Goal: Transaction & Acquisition: Book appointment/travel/reservation

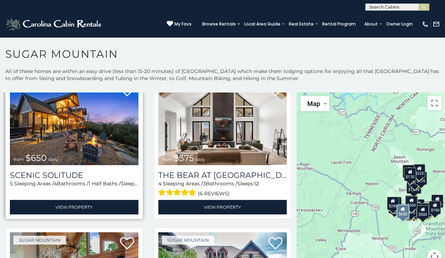
scroll to position [35, 0]
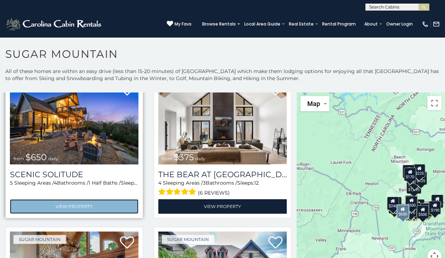
click at [87, 204] on link "View Property" at bounding box center [74, 206] width 128 height 15
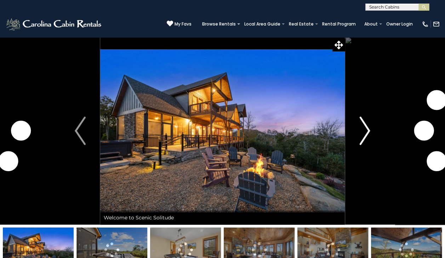
click at [361, 138] on img "Next" at bounding box center [364, 130] width 11 height 28
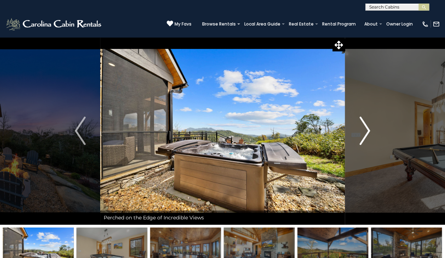
click at [363, 129] on img "Next" at bounding box center [364, 130] width 11 height 28
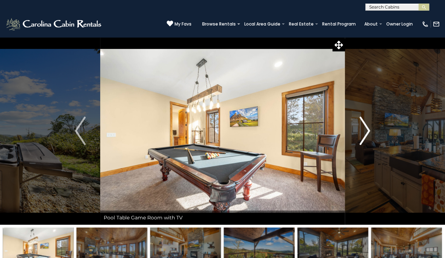
click at [363, 129] on img "Next" at bounding box center [364, 130] width 11 height 28
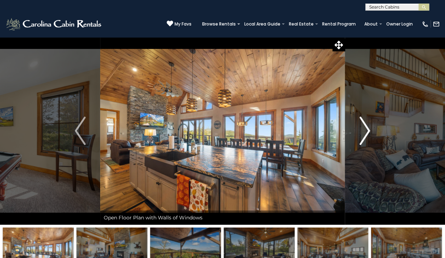
click at [363, 129] on img "Next" at bounding box center [364, 130] width 11 height 28
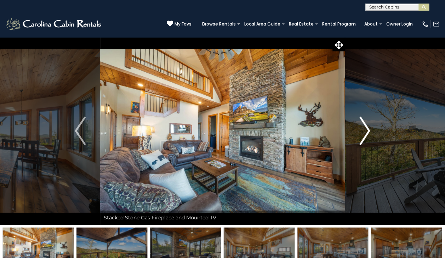
click at [363, 129] on img "Next" at bounding box center [364, 130] width 11 height 28
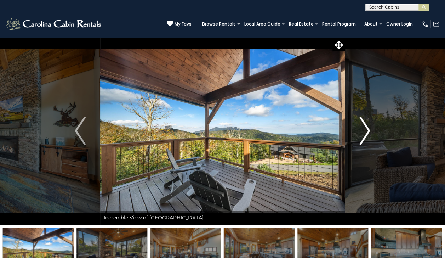
click at [363, 129] on img "Next" at bounding box center [364, 130] width 11 height 28
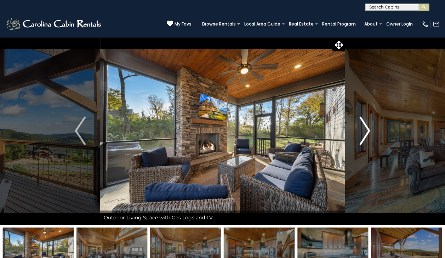
click at [363, 129] on img "Next" at bounding box center [364, 130] width 11 height 28
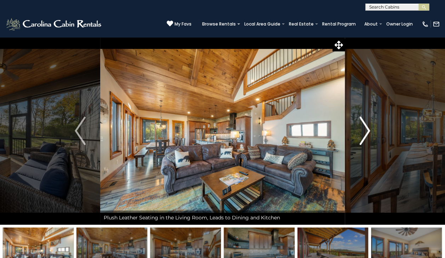
click at [363, 129] on img "Next" at bounding box center [364, 130] width 11 height 28
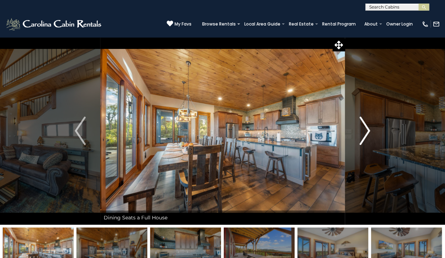
click at [363, 129] on img "Next" at bounding box center [364, 130] width 11 height 28
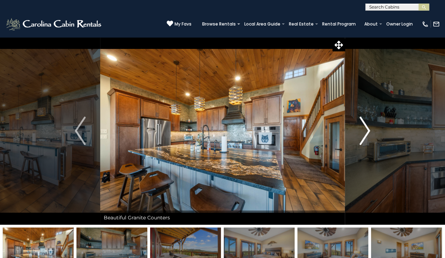
click at [363, 129] on img "Next" at bounding box center [364, 130] width 11 height 28
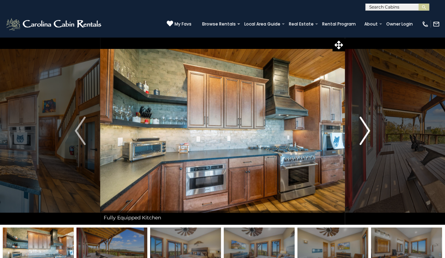
click at [363, 129] on img "Next" at bounding box center [364, 130] width 11 height 28
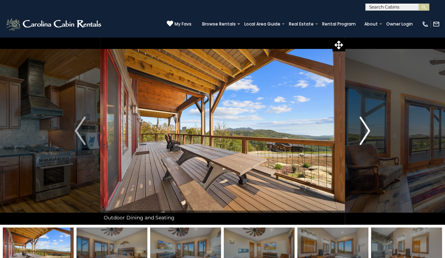
click at [363, 129] on img "Next" at bounding box center [364, 130] width 11 height 28
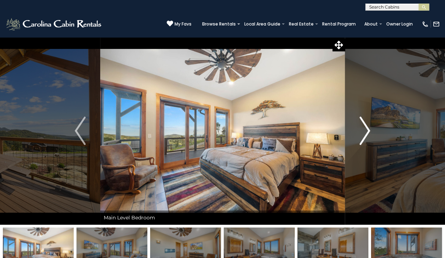
click at [363, 129] on img "Next" at bounding box center [364, 130] width 11 height 28
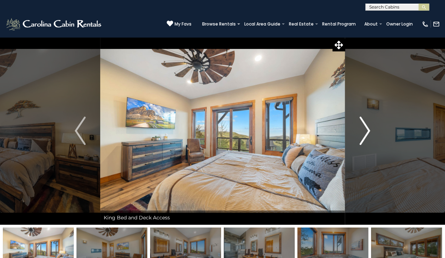
click at [363, 129] on img "Next" at bounding box center [364, 130] width 11 height 28
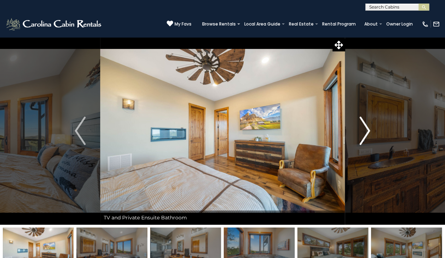
click at [363, 129] on img "Next" at bounding box center [364, 130] width 11 height 28
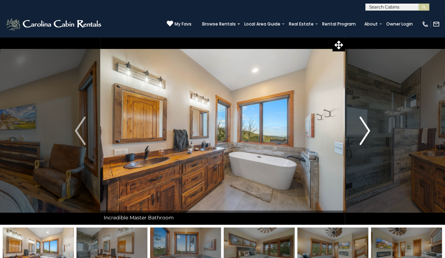
click at [363, 129] on img "Next" at bounding box center [364, 130] width 11 height 28
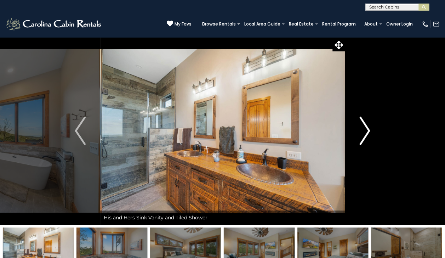
click at [363, 129] on img "Next" at bounding box center [364, 130] width 11 height 28
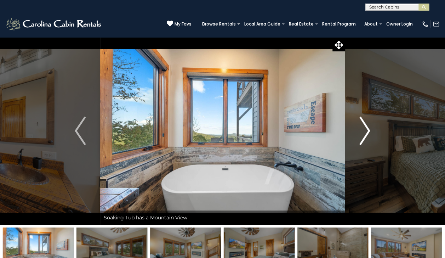
click at [363, 129] on img "Next" at bounding box center [364, 130] width 11 height 28
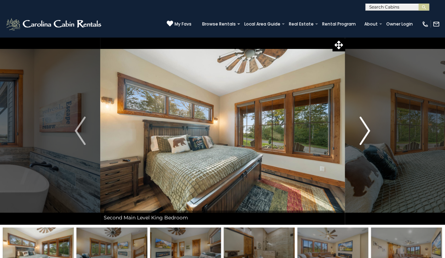
click at [363, 129] on img "Next" at bounding box center [364, 130] width 11 height 28
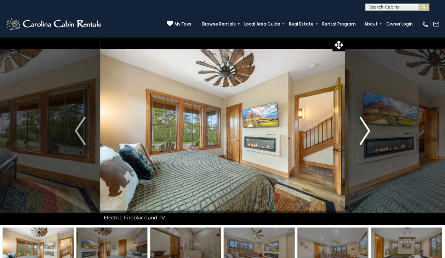
click at [363, 129] on img "Next" at bounding box center [364, 130] width 11 height 28
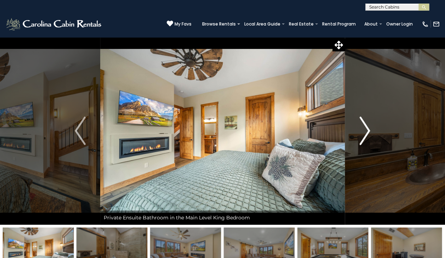
click at [363, 129] on img "Next" at bounding box center [364, 130] width 11 height 28
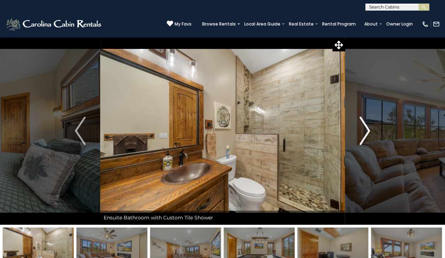
click at [363, 129] on img "Next" at bounding box center [364, 130] width 11 height 28
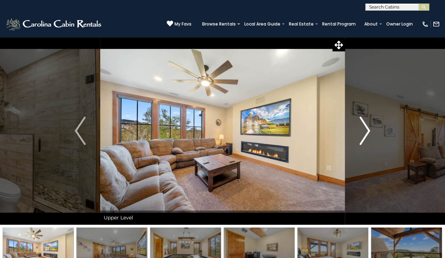
click at [363, 129] on img "Next" at bounding box center [364, 130] width 11 height 28
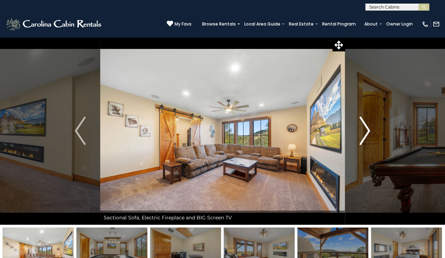
click at [363, 129] on img "Next" at bounding box center [364, 130] width 11 height 28
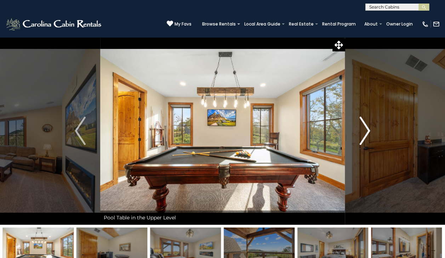
click at [363, 129] on img "Next" at bounding box center [364, 130] width 11 height 28
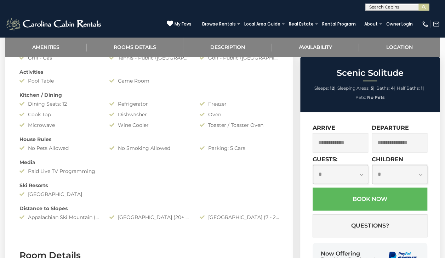
scroll to position [416, 0]
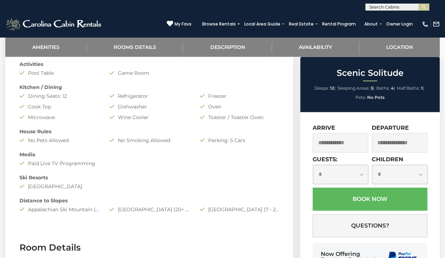
click at [348, 148] on input "text" at bounding box center [340, 142] width 56 height 19
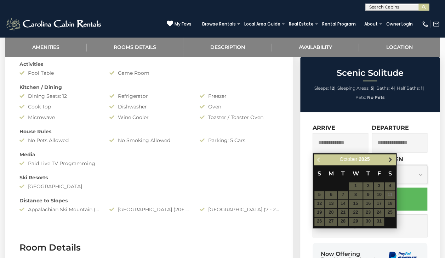
click at [392, 160] on span "Next" at bounding box center [390, 159] width 6 height 6
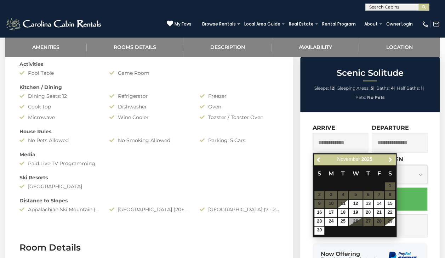
click at [392, 160] on span "Next" at bounding box center [390, 159] width 6 height 6
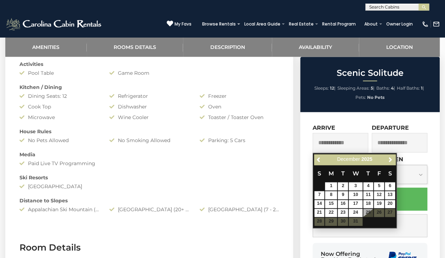
click at [357, 220] on table "S M T W T F S 1 2 3 4 5 6 7 8 9 10 11 12 13 14 15 16 17 18 19 20 21 22 23 24 25…" at bounding box center [354, 194] width 81 height 61
click at [389, 161] on span "Next" at bounding box center [390, 159] width 6 height 6
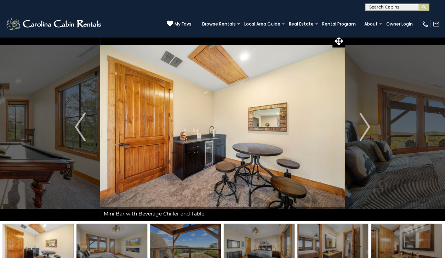
scroll to position [0, 0]
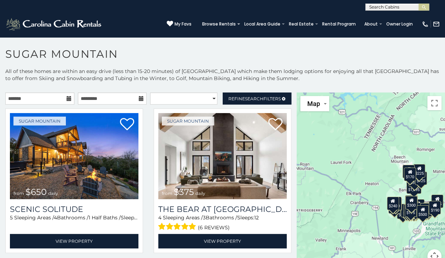
click at [67, 99] on icon at bounding box center [69, 98] width 5 height 5
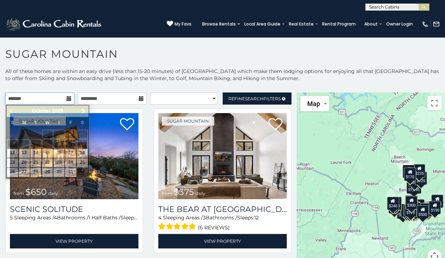
click at [51, 96] on input "text" at bounding box center [39, 98] width 69 height 12
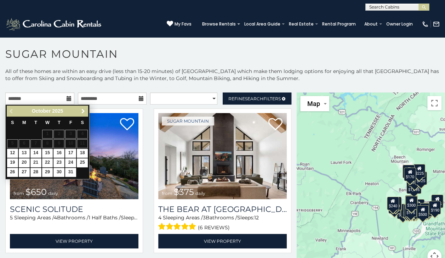
click at [81, 111] on span "Next" at bounding box center [83, 111] width 6 height 6
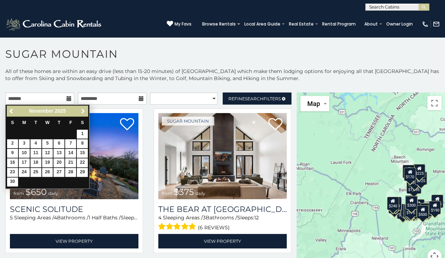
click at [81, 111] on span "Next" at bounding box center [83, 111] width 6 height 6
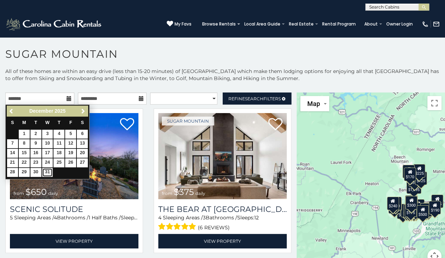
click at [48, 171] on link "31" at bounding box center [47, 172] width 11 height 9
type input "**********"
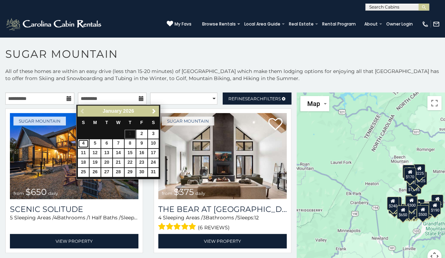
click at [81, 142] on link "4" at bounding box center [83, 143] width 11 height 9
type input "**********"
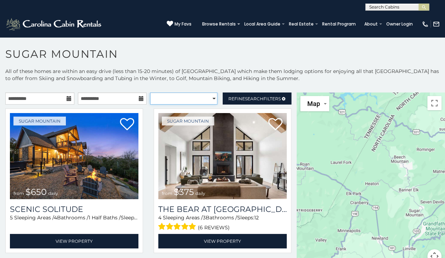
click at [162, 101] on select "**********" at bounding box center [183, 98] width 67 height 12
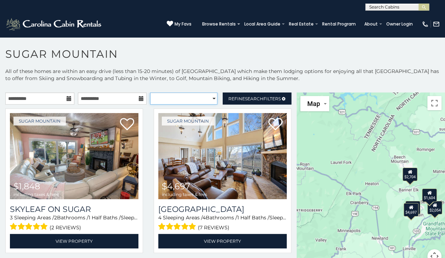
select select "*********"
click at [150, 92] on select "**********" at bounding box center [183, 98] width 67 height 12
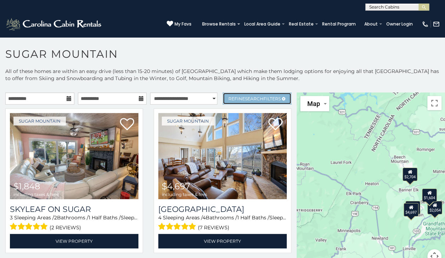
click at [235, 102] on link "Refine Search Filters" at bounding box center [257, 98] width 69 height 12
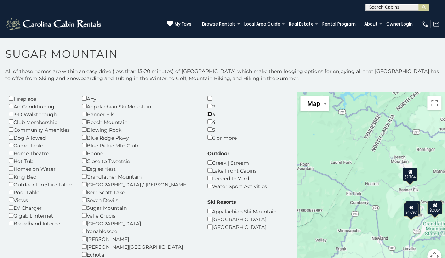
scroll to position [27, 0]
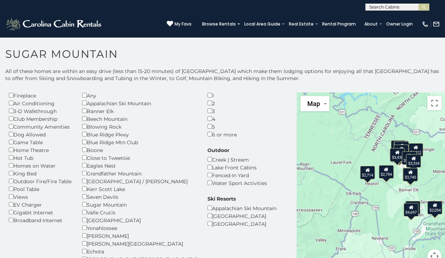
click at [207, 215] on div "Beech Mountain Resort" at bounding box center [241, 216] width 69 height 8
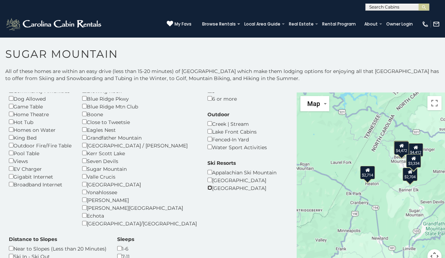
scroll to position [63, 0]
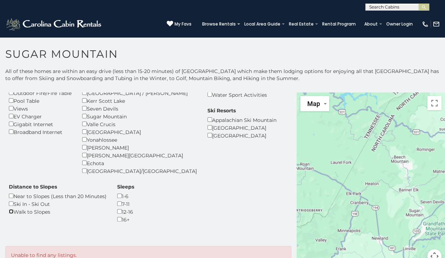
scroll to position [123, 0]
click at [11, 173] on div "Amenities Fireplace Air Conditioning 3-D Walkthrough Club Membership Community …" at bounding box center [148, 112] width 289 height 237
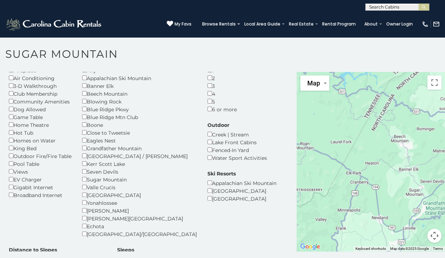
scroll to position [31, 0]
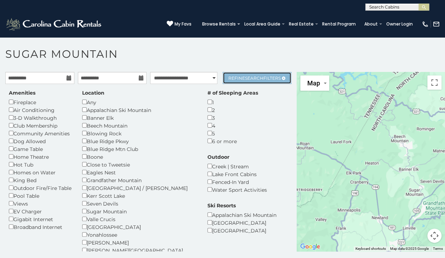
click at [239, 76] on span "Refine Search Filters" at bounding box center [254, 77] width 52 height 5
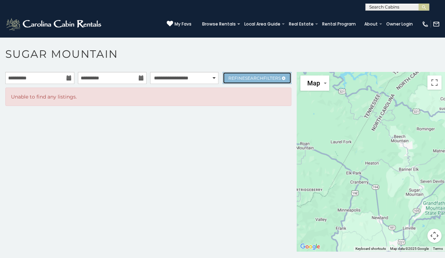
click at [245, 77] on span "Search" at bounding box center [254, 77] width 18 height 5
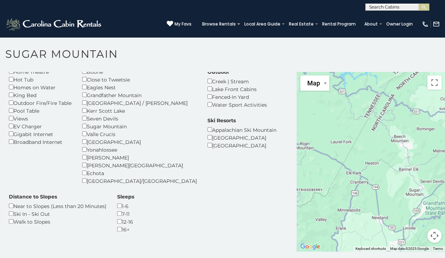
scroll to position [123, 0]
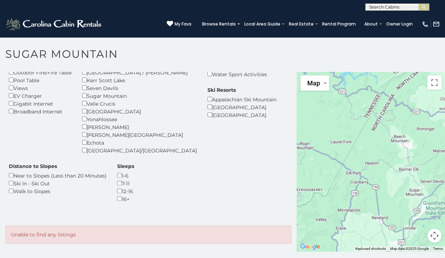
click at [106, 187] on div "Walk to Slopes" at bounding box center [58, 191] width 98 height 8
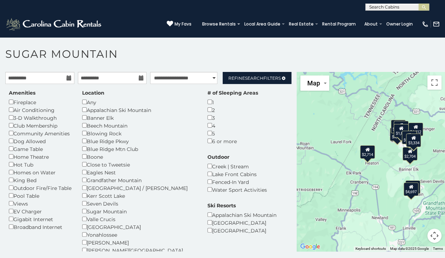
scroll to position [5, 0]
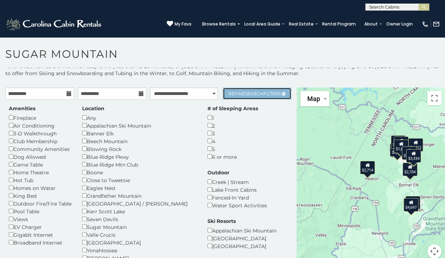
click at [251, 91] on span "Search" at bounding box center [254, 93] width 18 height 5
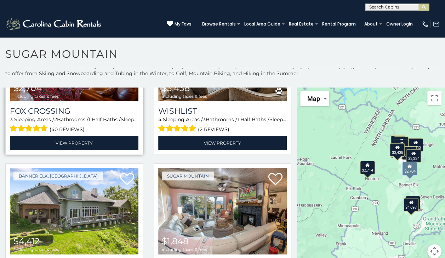
scroll to position [0, 0]
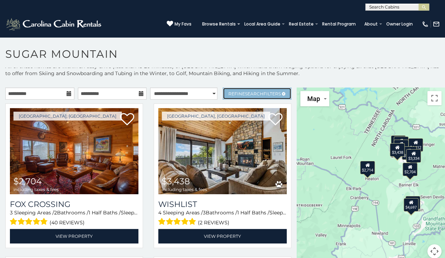
click at [245, 96] on span "Search" at bounding box center [254, 93] width 18 height 5
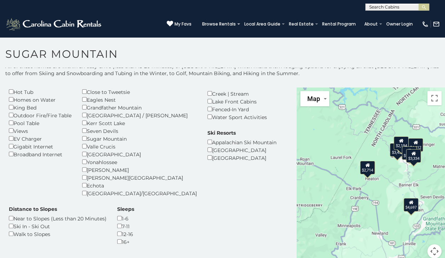
scroll to position [88, 0]
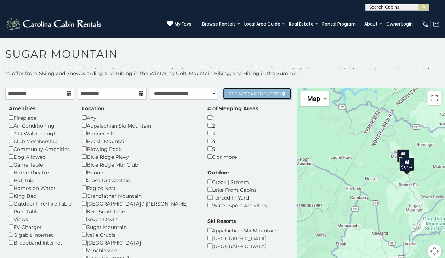
click at [245, 92] on span "Search" at bounding box center [254, 93] width 18 height 5
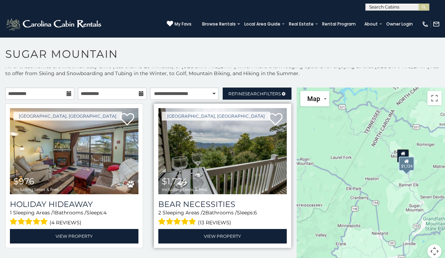
click at [224, 176] on img at bounding box center [222, 151] width 128 height 86
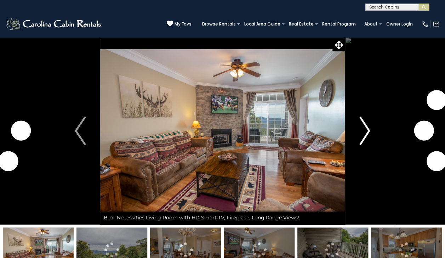
click at [355, 140] on button "Next" at bounding box center [365, 130] width 40 height 187
